Goal: Task Accomplishment & Management: Manage account settings

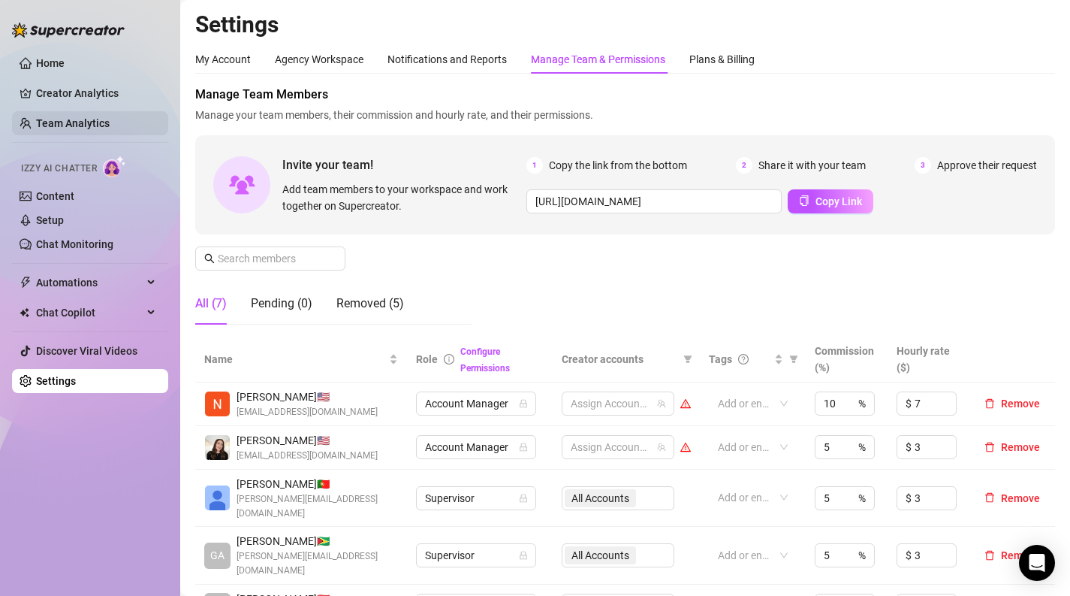
scroll to position [0, 398]
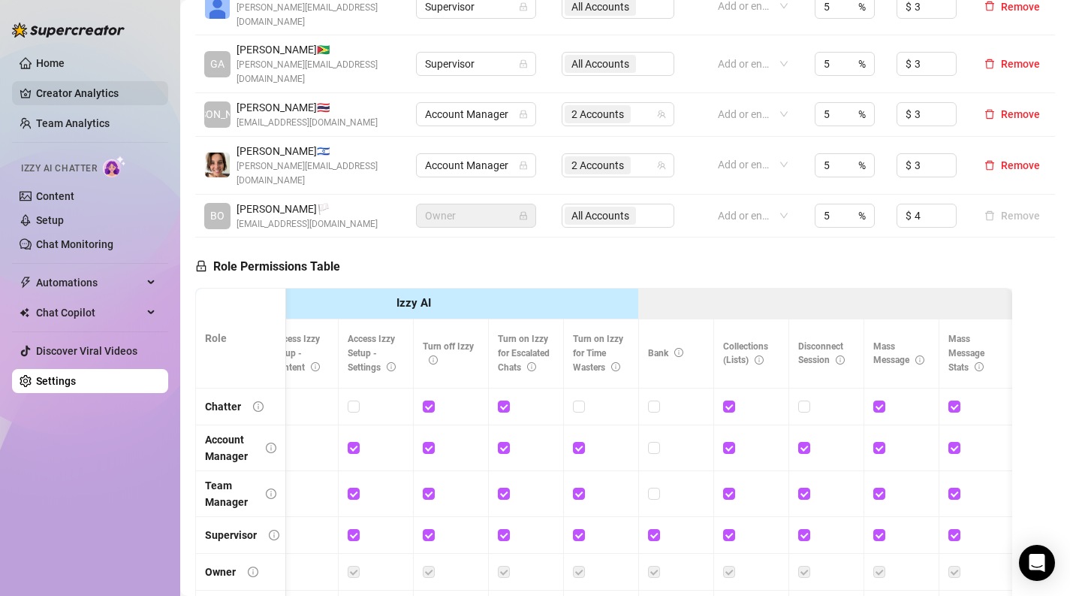
click at [59, 85] on link "Creator Analytics" at bounding box center [96, 93] width 120 height 24
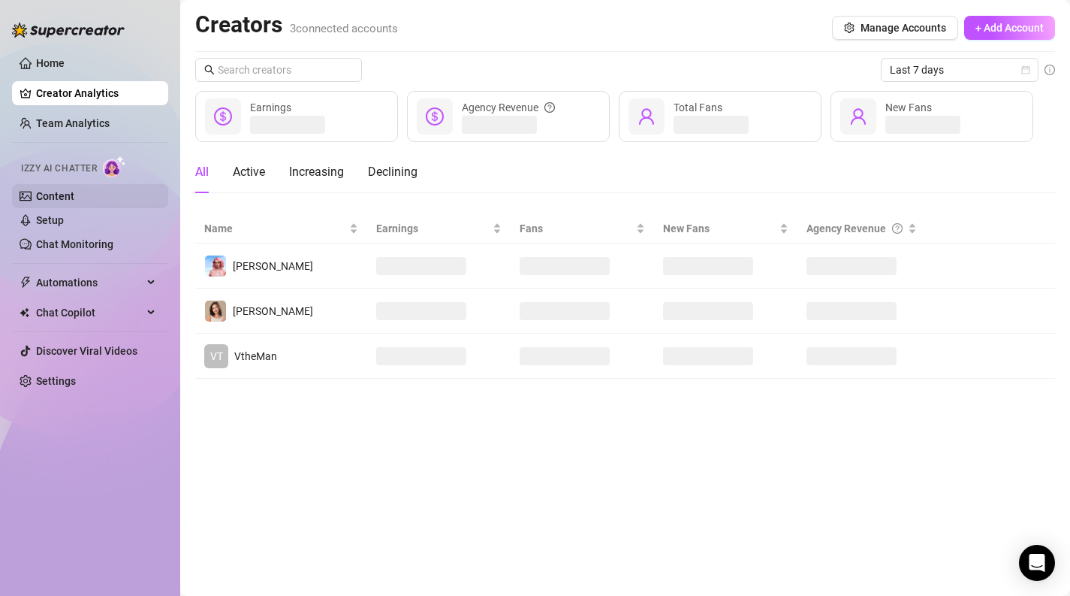
click at [74, 195] on link "Content" at bounding box center [55, 196] width 38 height 12
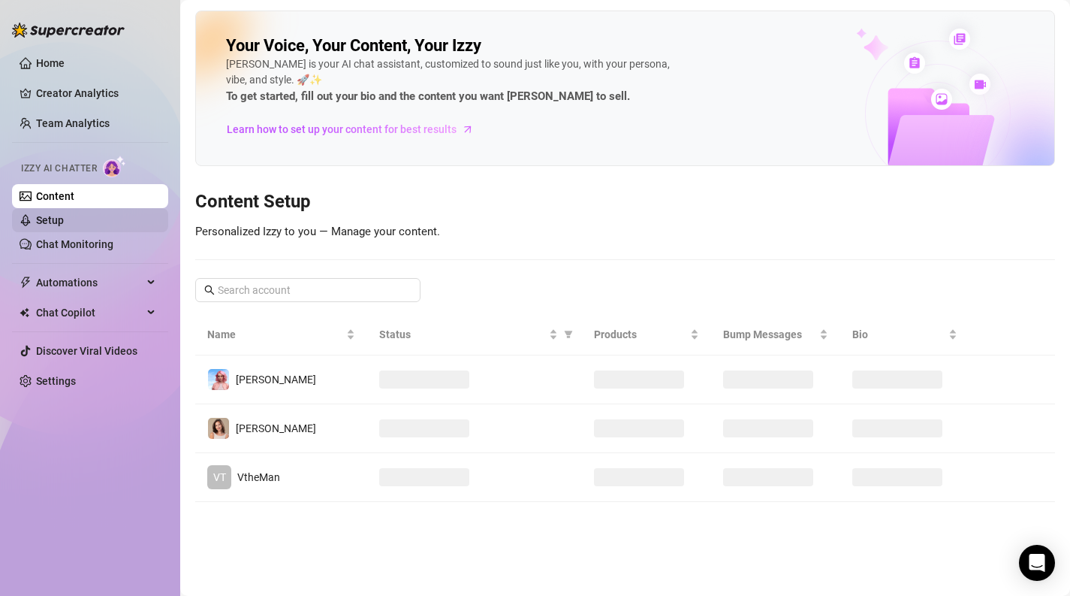
click at [62, 224] on link "Setup" at bounding box center [50, 220] width 28 height 12
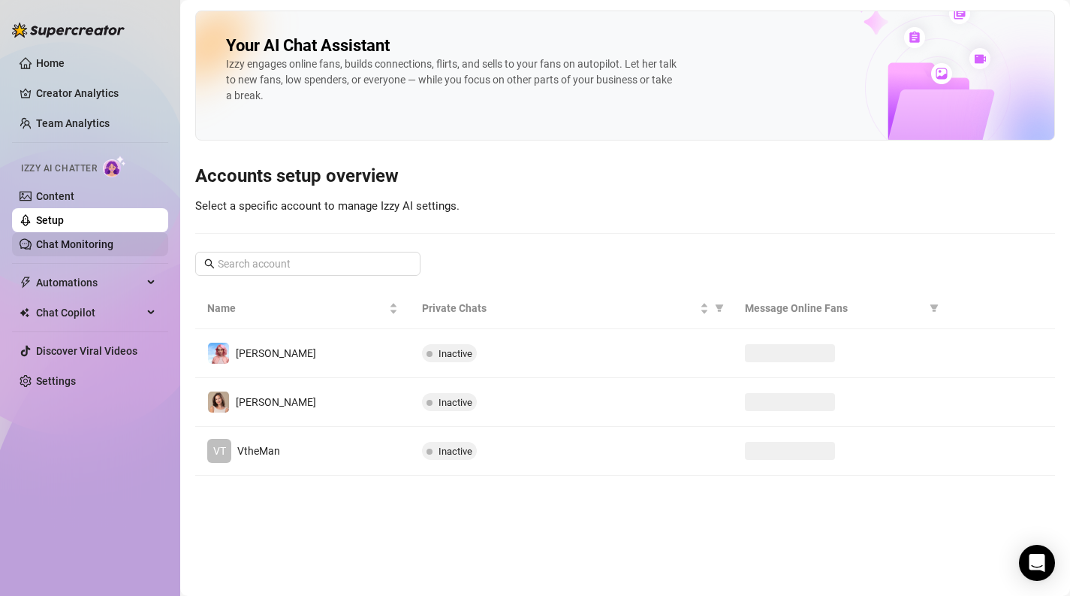
click at [62, 246] on link "Chat Monitoring" at bounding box center [74, 244] width 77 height 12
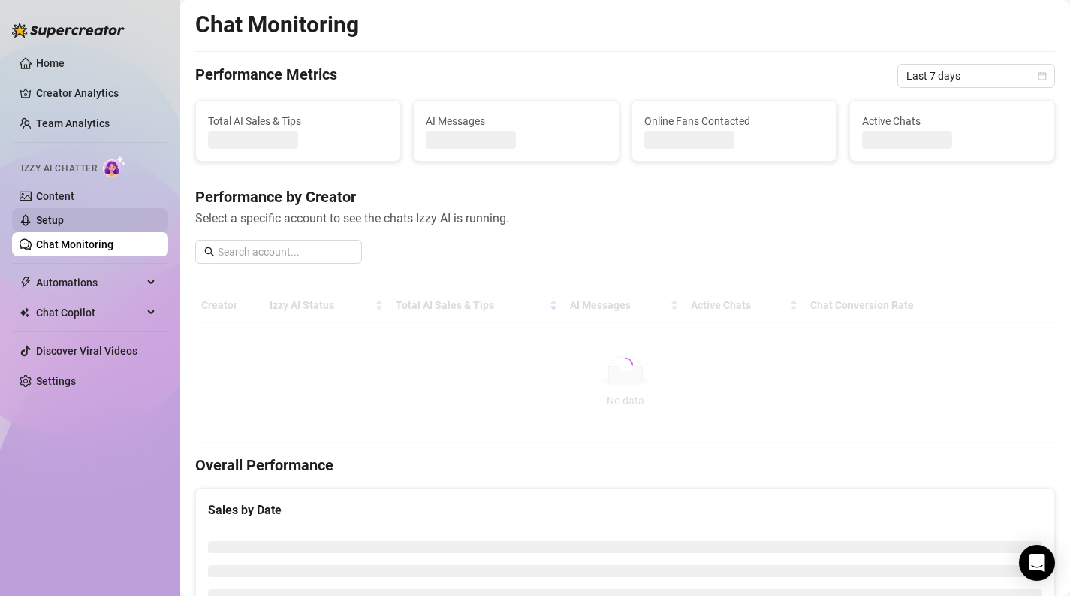
click at [64, 218] on link "Setup" at bounding box center [50, 220] width 28 height 12
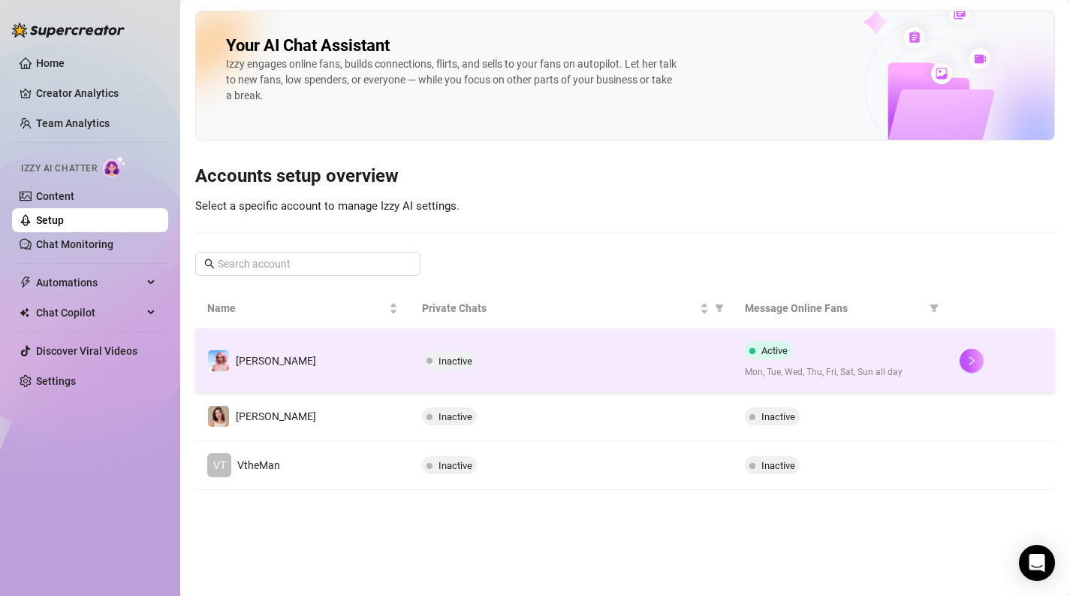
click at [389, 358] on td "[PERSON_NAME]" at bounding box center [302, 360] width 215 height 63
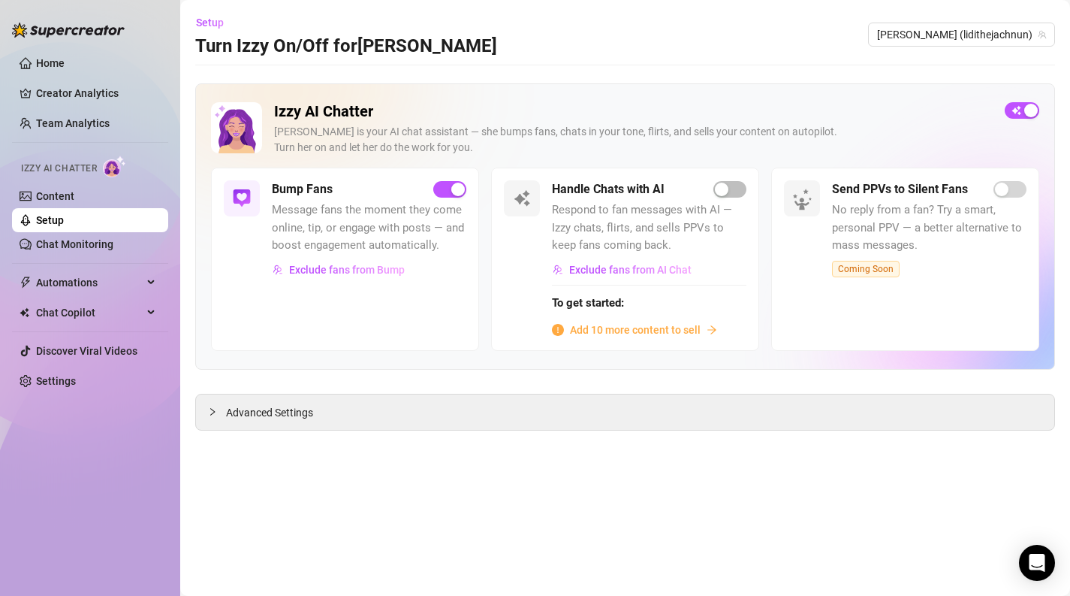
click at [288, 363] on div "Izzy AI Chatter [PERSON_NAME] is your AI chat assistant — she bumps fans, chats…" at bounding box center [625, 226] width 860 height 286
click at [243, 402] on div "Advanced Settings" at bounding box center [625, 411] width 859 height 35
click at [220, 415] on div at bounding box center [217, 411] width 18 height 17
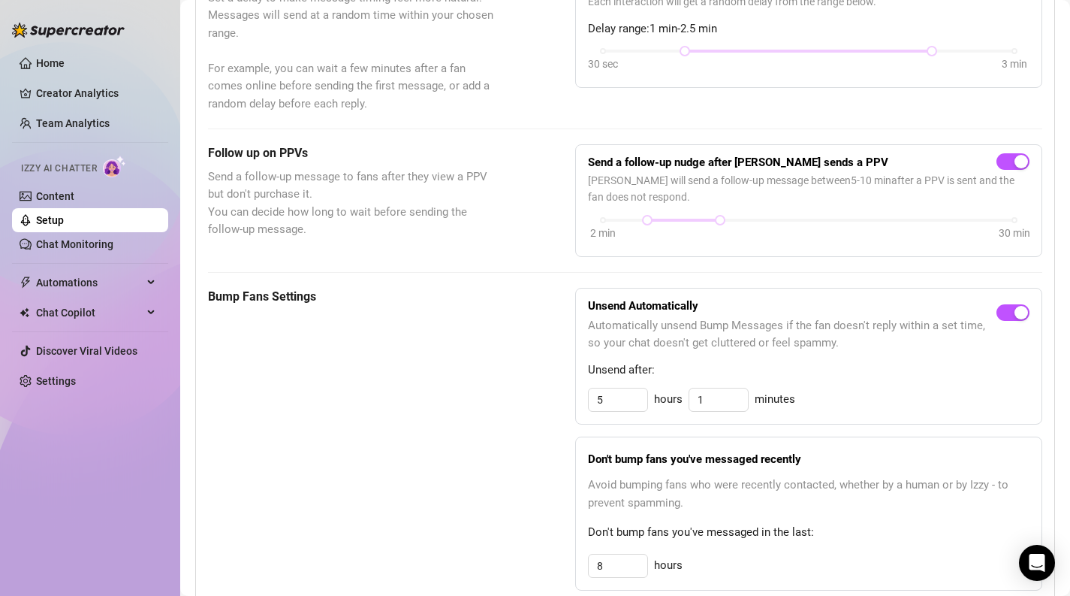
scroll to position [558, 0]
